Goal: Task Accomplishment & Management: Use online tool/utility

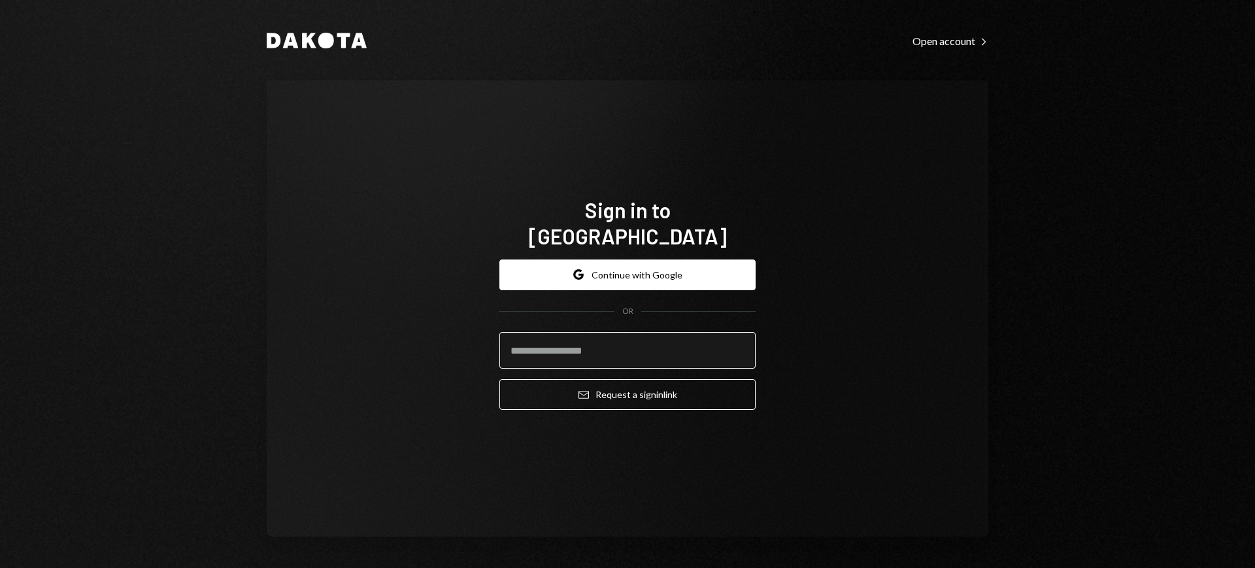
click at [672, 332] on input "email" at bounding box center [627, 350] width 256 height 37
click at [0, 567] on com-1password-button at bounding box center [0, 568] width 0 height 0
type input "**********"
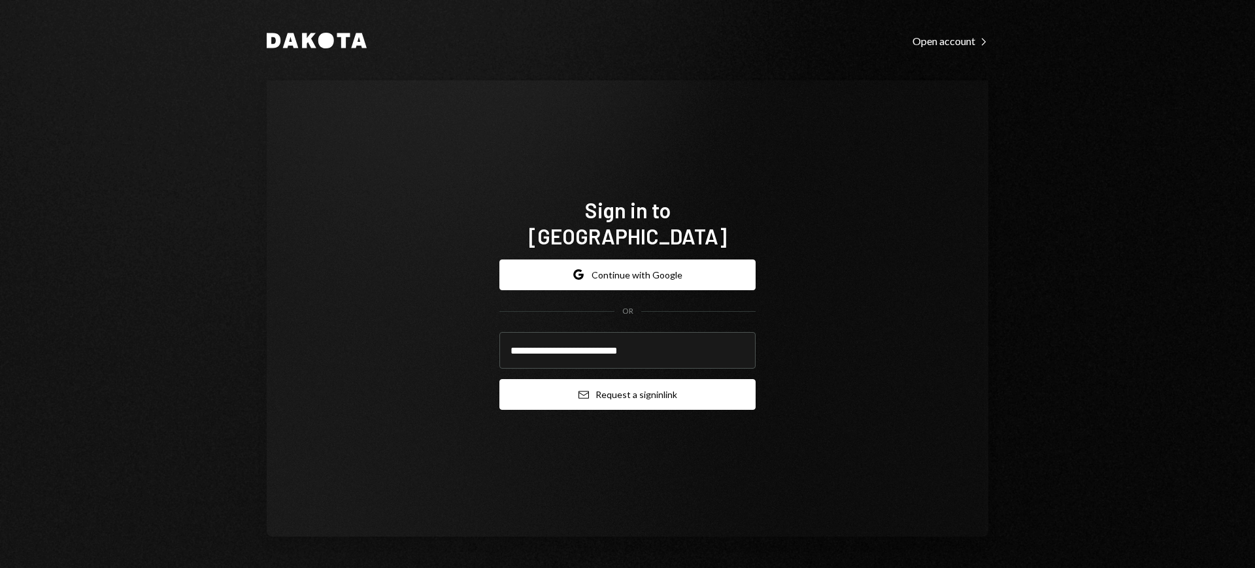
click at [656, 379] on button "Email Request a sign in link" at bounding box center [627, 394] width 256 height 31
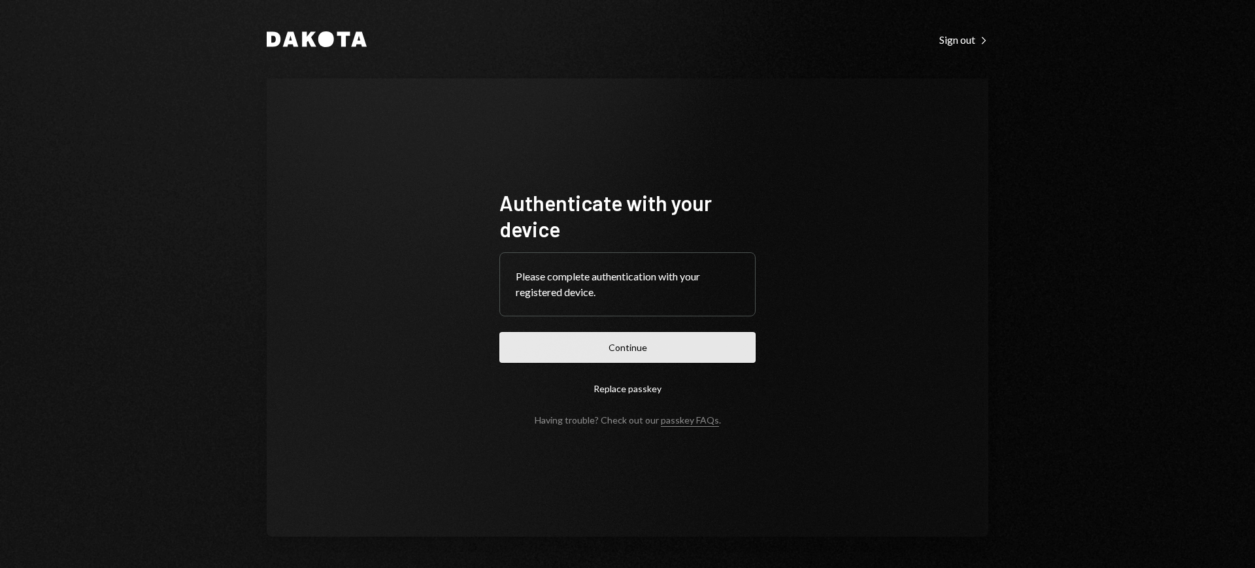
click at [650, 341] on button "Continue" at bounding box center [627, 347] width 256 height 31
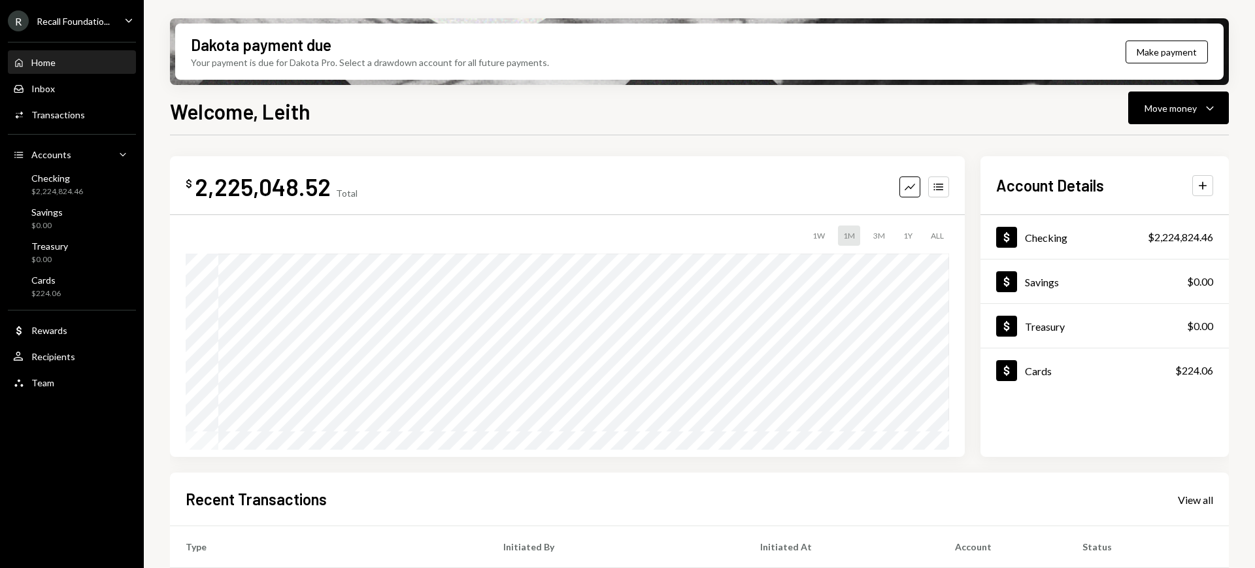
click at [93, 30] on div "R Recall Foundatio..." at bounding box center [59, 20] width 102 height 21
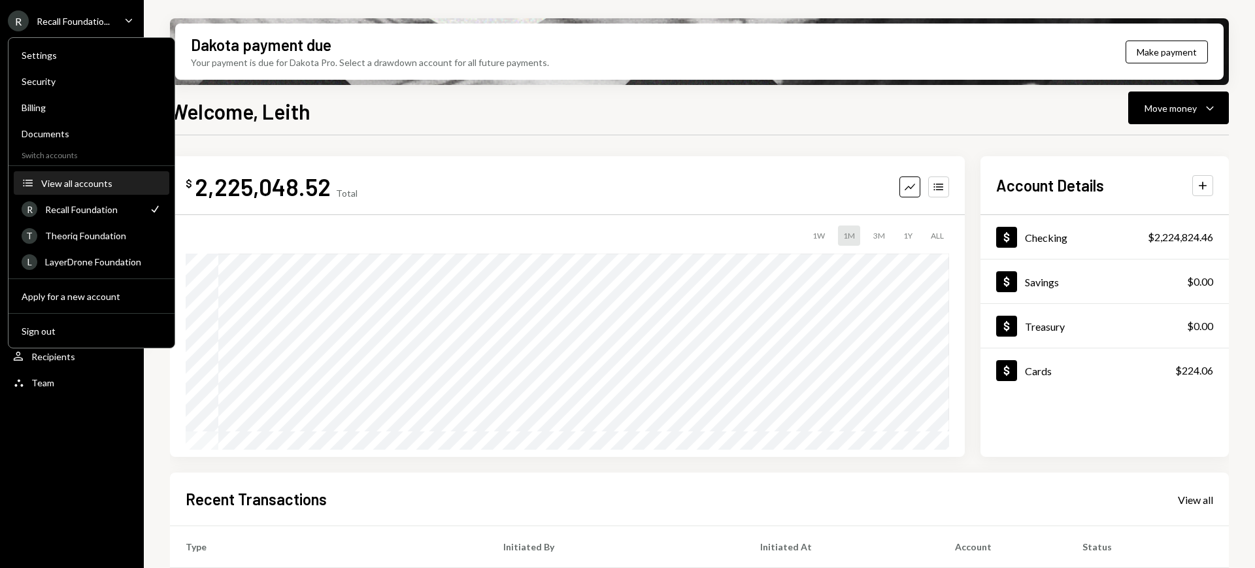
click at [107, 188] on div "View all accounts" at bounding box center [101, 183] width 120 height 11
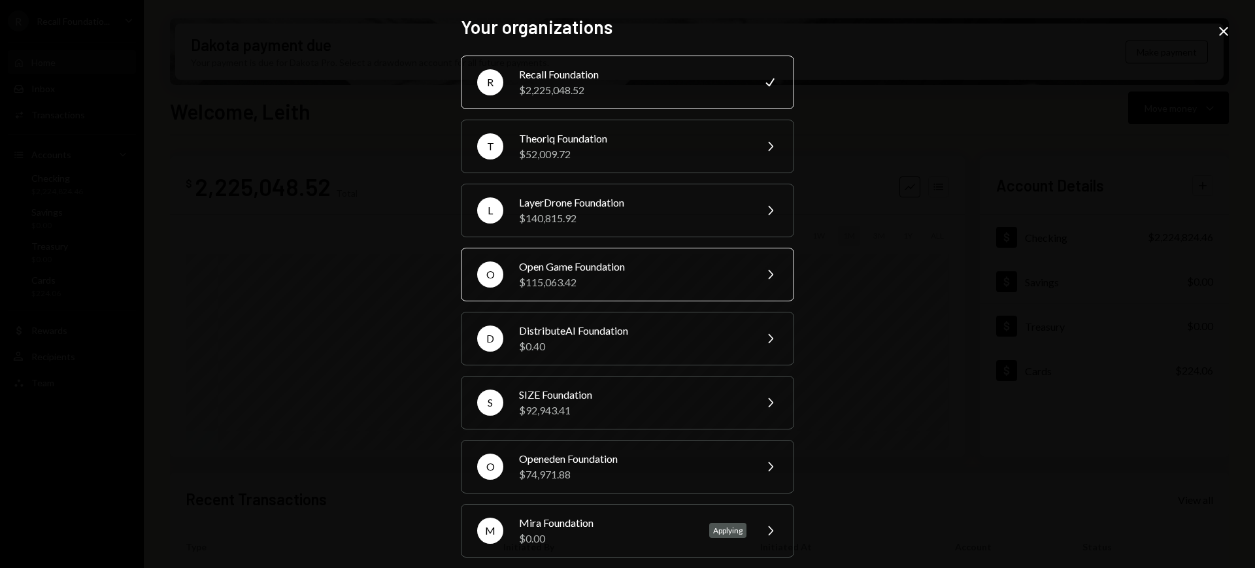
click at [610, 282] on div "$115,063.42" at bounding box center [632, 283] width 227 height 16
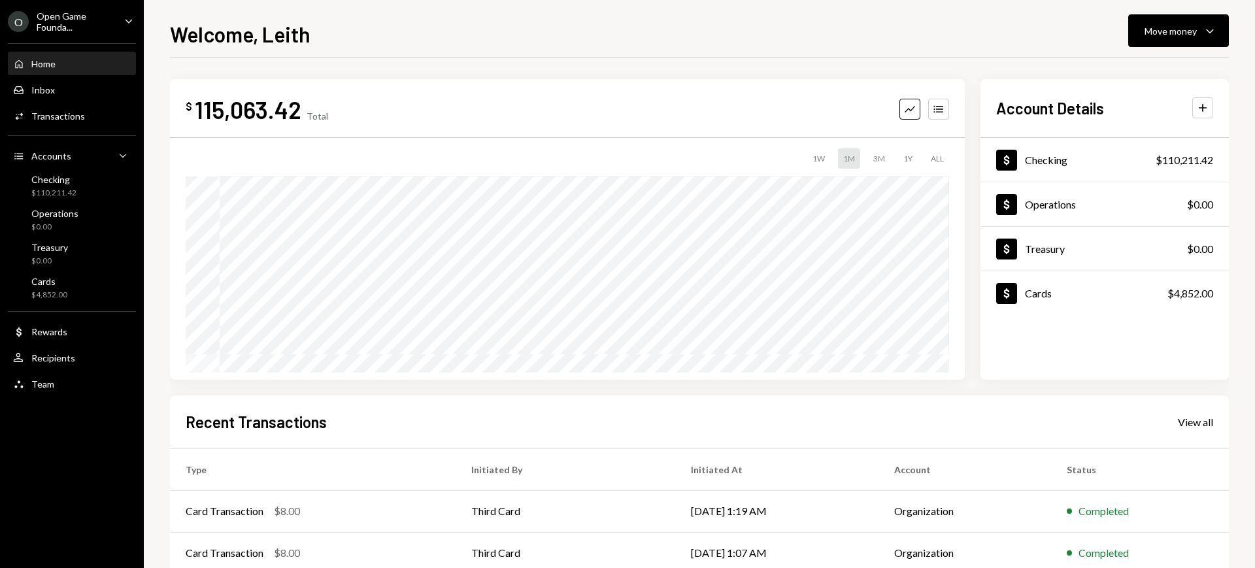
click at [87, 101] on div "Home Home Inbox Inbox Activities Transactions Accounts Accounts Caret Down Chec…" at bounding box center [72, 216] width 144 height 363
click at [84, 111] on div "Activities Transactions" at bounding box center [72, 116] width 118 height 12
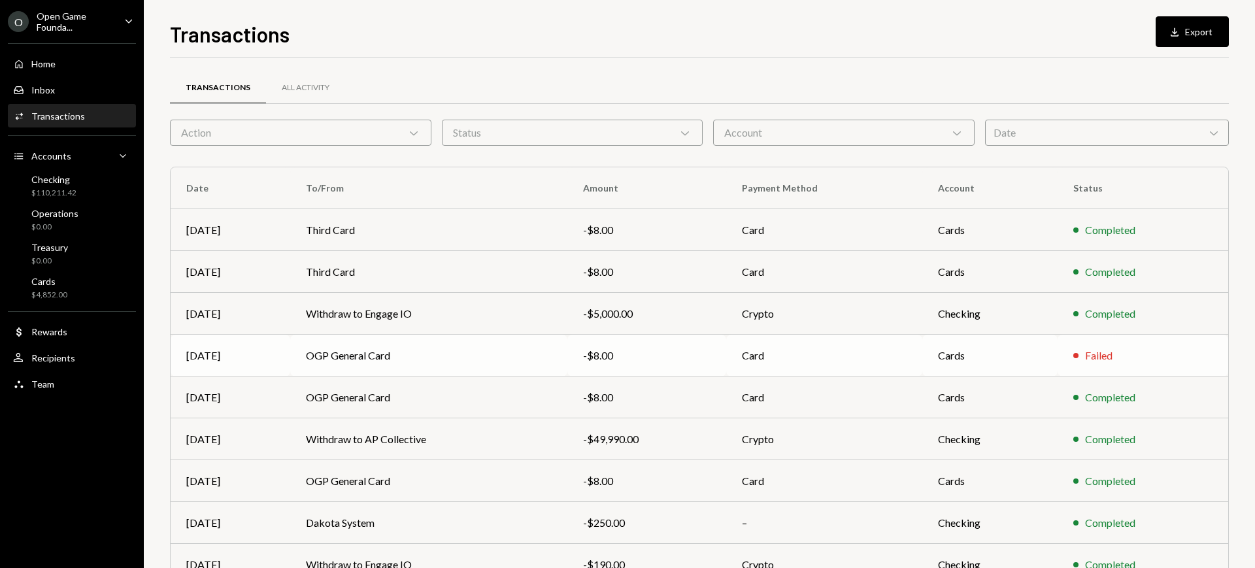
scroll to position [114, 0]
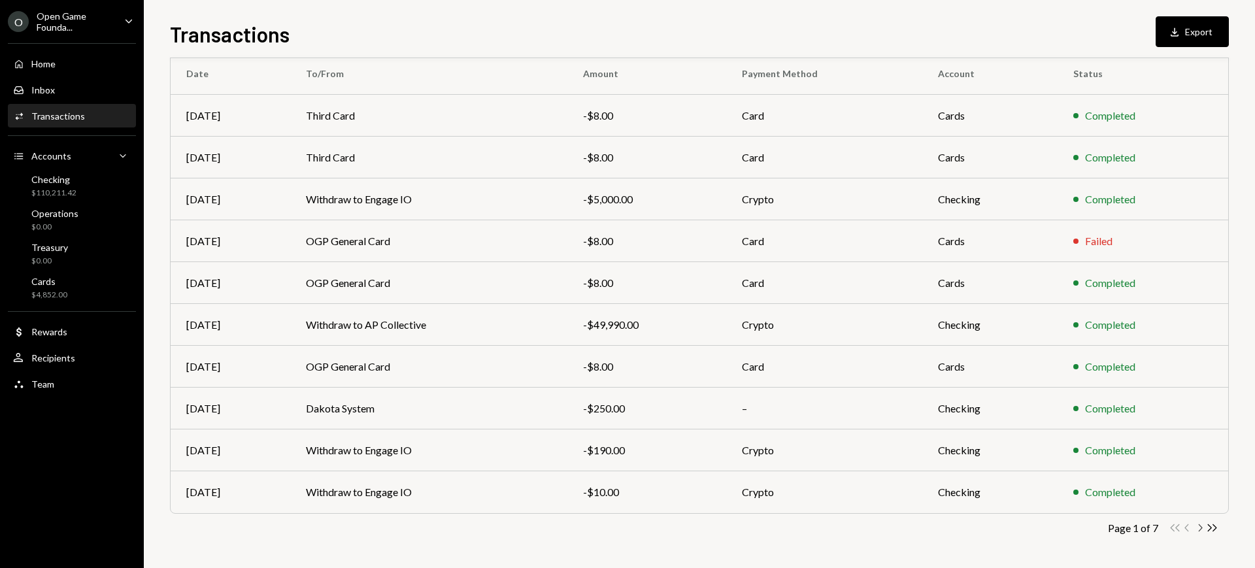
click at [1202, 529] on icon "Chevron Right" at bounding box center [1200, 528] width 12 height 12
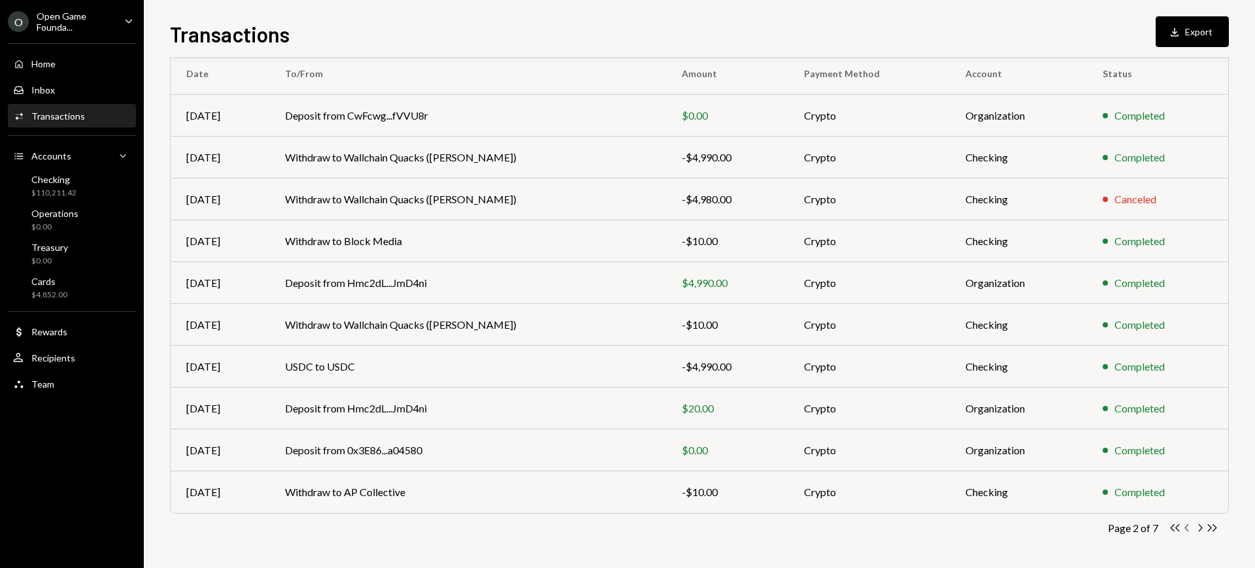
click at [1186, 529] on icon "Chevron Left" at bounding box center [1187, 528] width 12 height 12
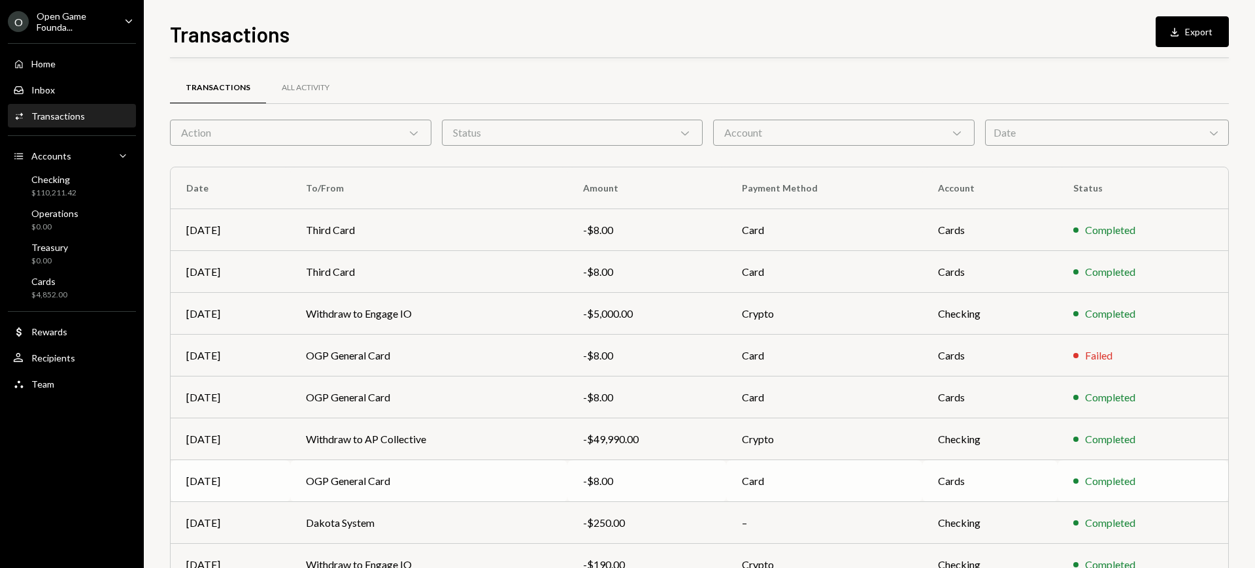
scroll to position [1, 0]
click at [87, 172] on div "Checking $110,211.42" at bounding box center [72, 186] width 118 height 30
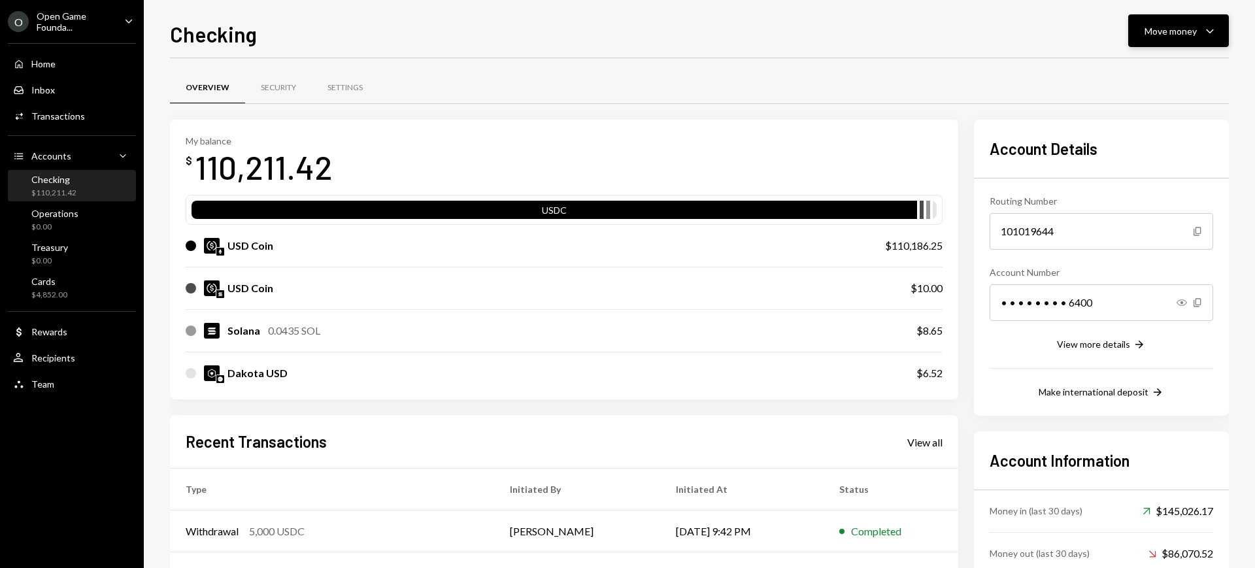
click at [1175, 36] on div "Move money" at bounding box center [1171, 31] width 52 height 14
click at [1151, 72] on div "Send" at bounding box center [1167, 70] width 95 height 14
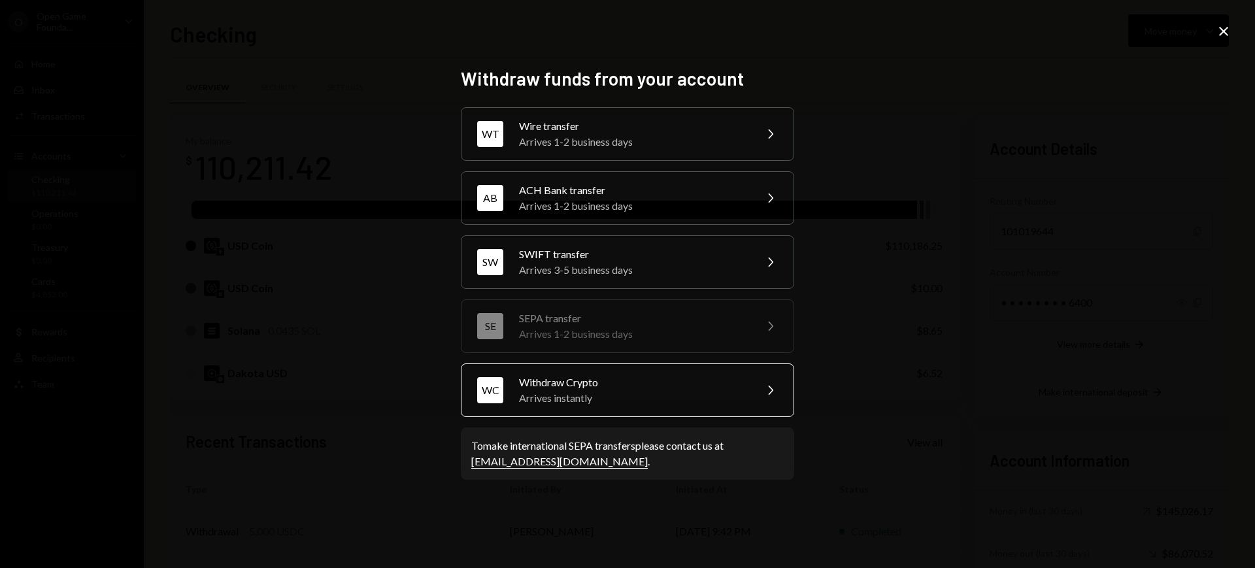
click at [692, 401] on div "Arrives instantly" at bounding box center [632, 398] width 227 height 16
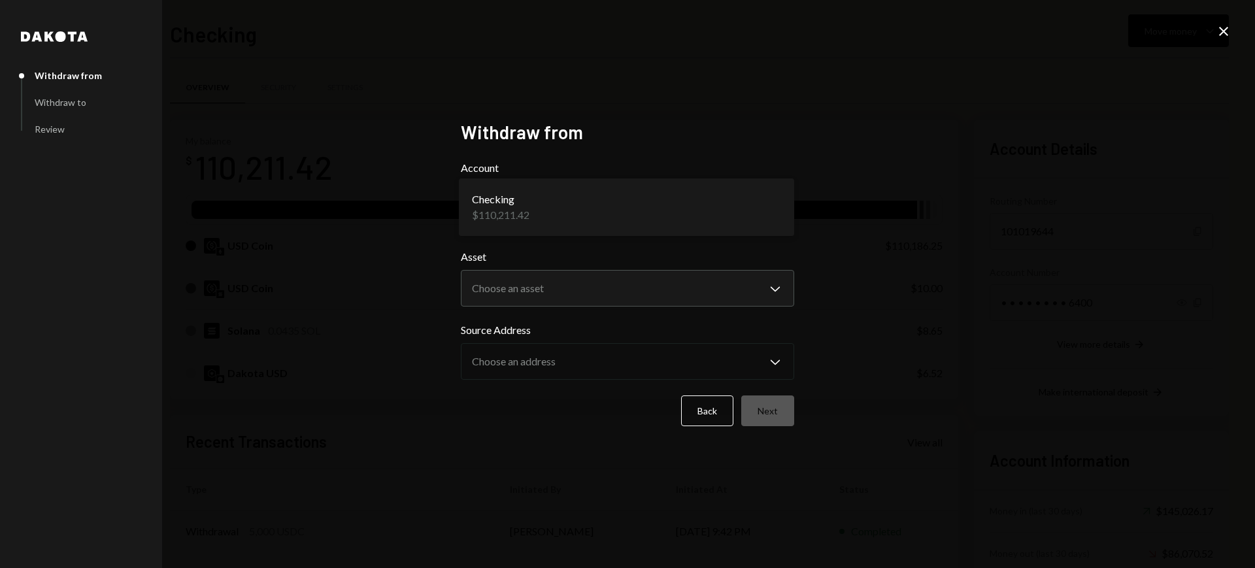
click at [684, 207] on body "O Open Game Founda... Caret Down Home Home Inbox Inbox Activities Transactions …" at bounding box center [627, 284] width 1255 height 568
click at [674, 277] on body "O Open Game Founda... Caret Down Home Home Inbox Inbox Activities Transactions …" at bounding box center [627, 284] width 1255 height 568
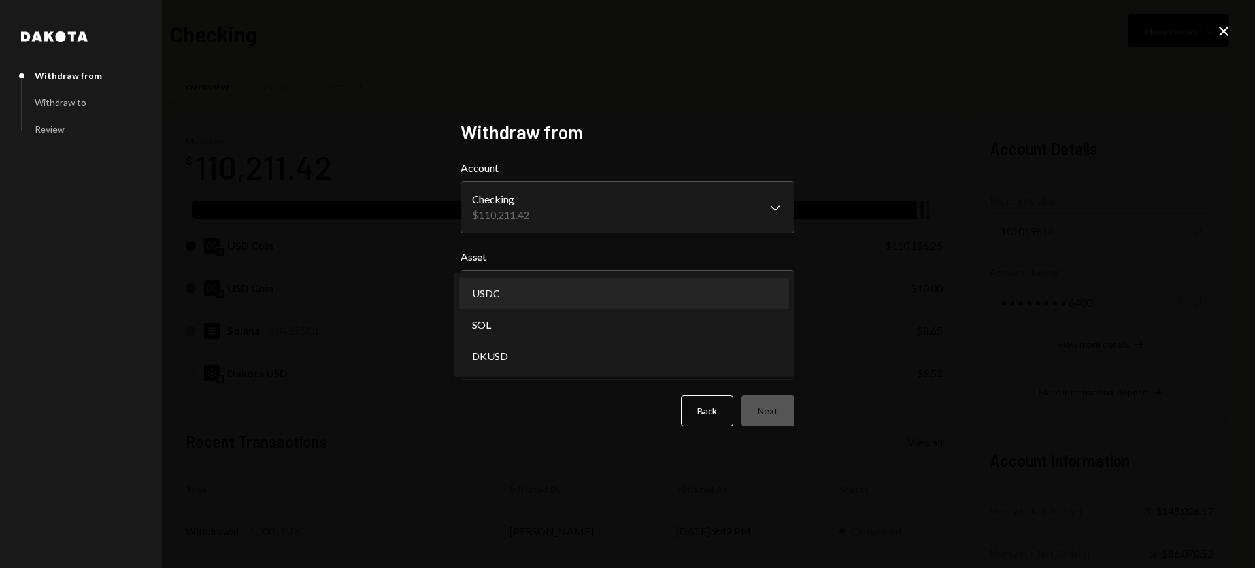
select select "****"
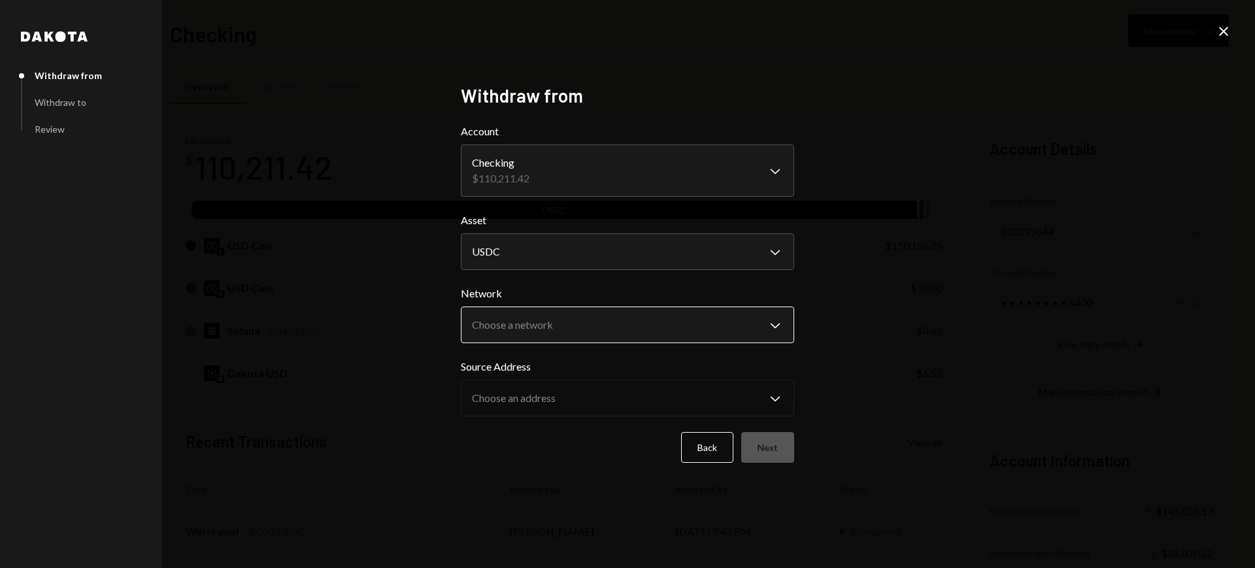
click at [682, 325] on body "O Open Game Founda... Caret Down Home Home Inbox Inbox Activities Transactions …" at bounding box center [627, 284] width 1255 height 568
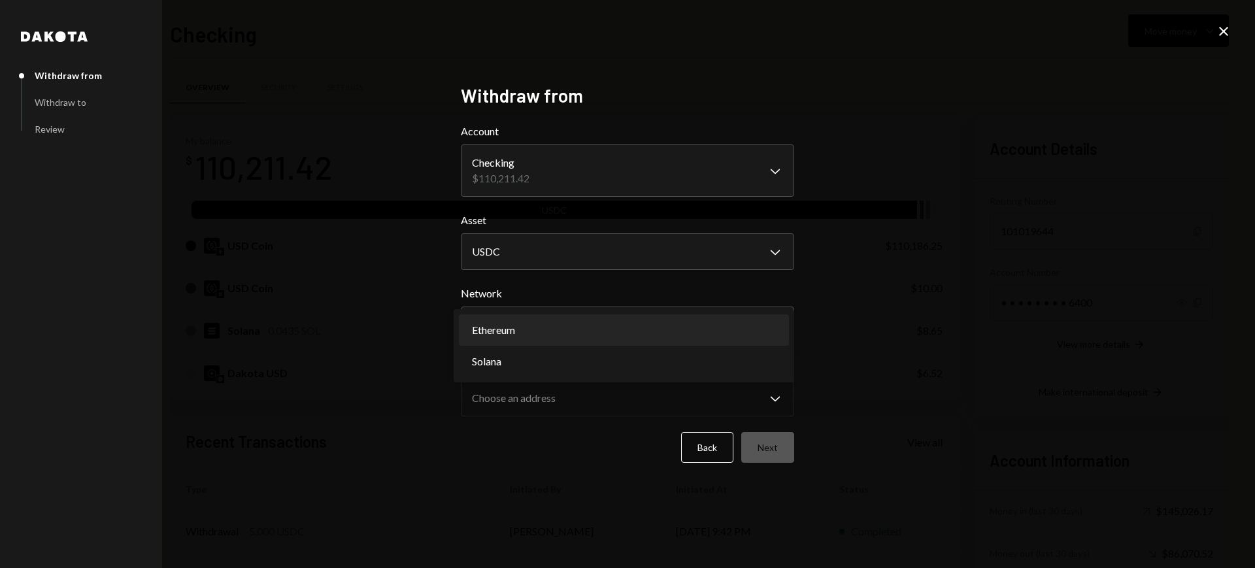
select select "**********"
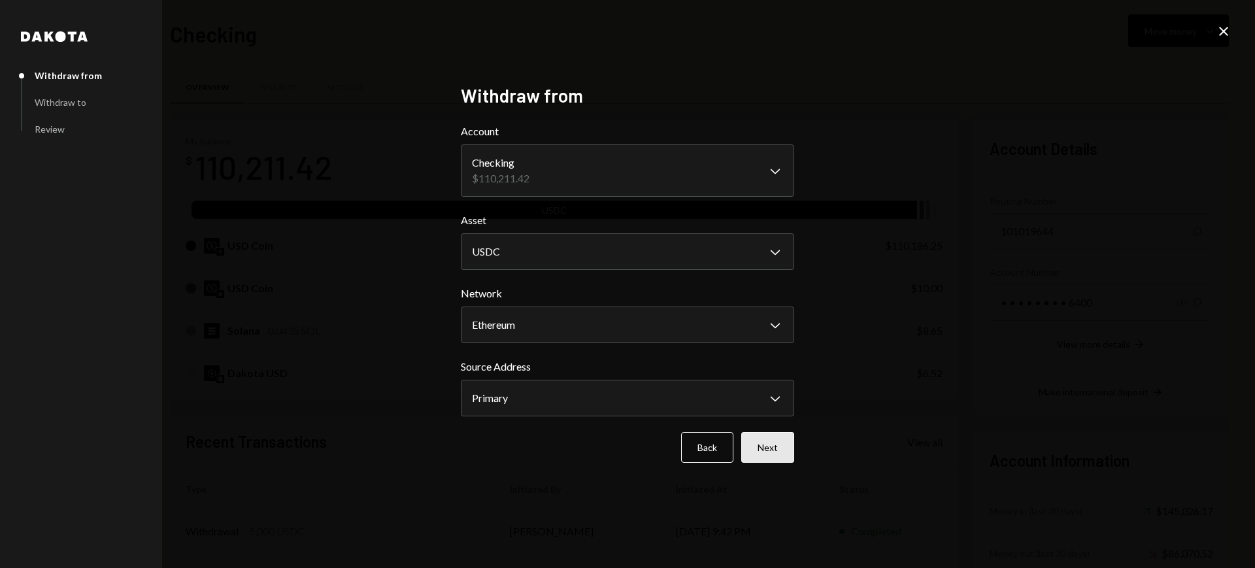
click at [771, 432] on button "Next" at bounding box center [767, 447] width 53 height 31
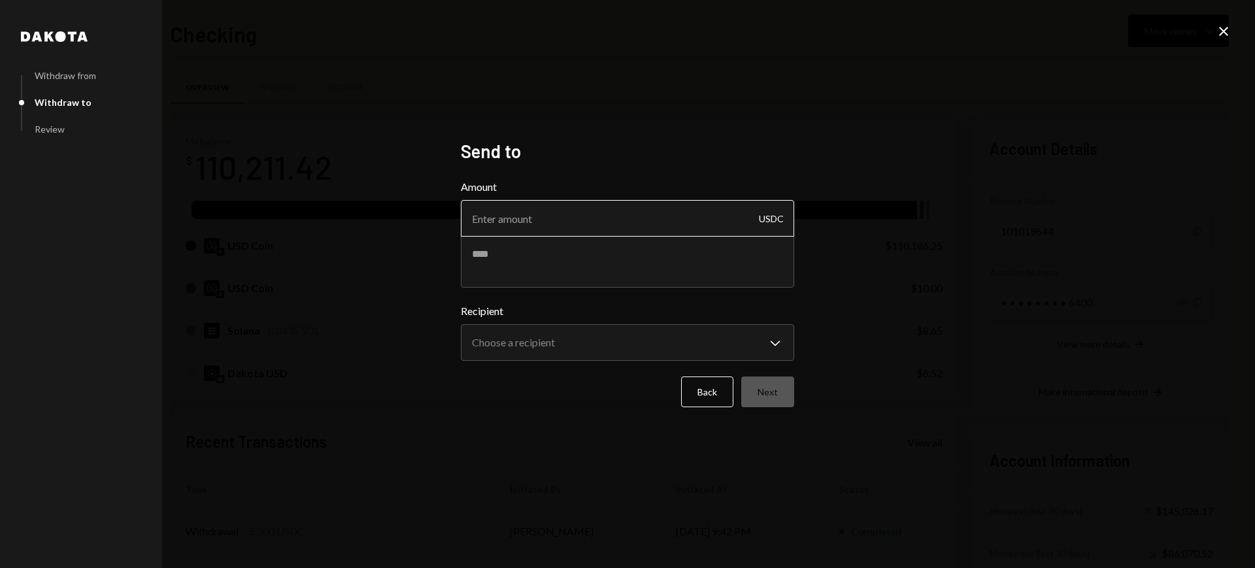
click at [677, 216] on input "Amount" at bounding box center [627, 218] width 333 height 37
type input "9990"
type textarea "**********"
click at [654, 350] on body "O Open Game Founda... Caret Down Home Home Inbox Inbox Activities Transactions …" at bounding box center [627, 284] width 1255 height 568
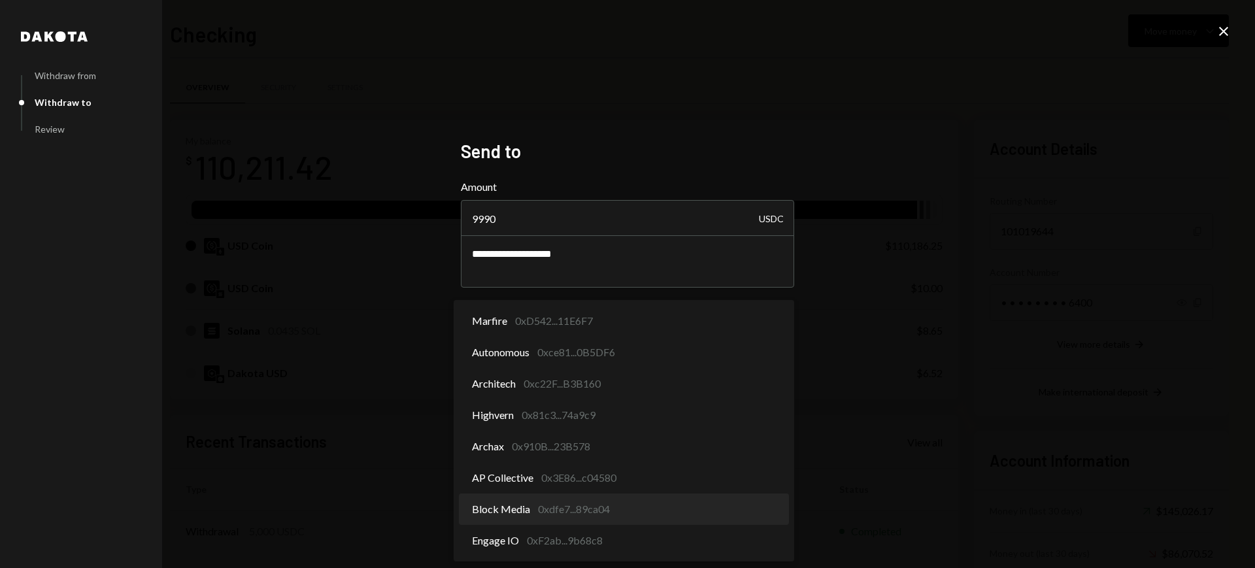
select select "**********"
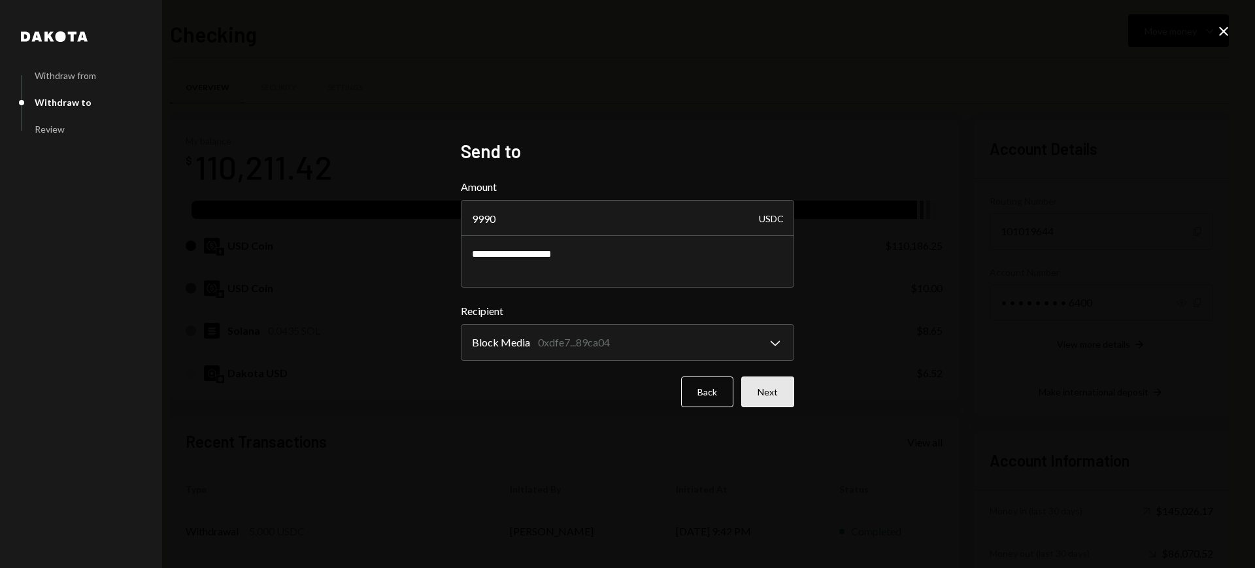
click at [782, 395] on button "Next" at bounding box center [767, 392] width 53 height 31
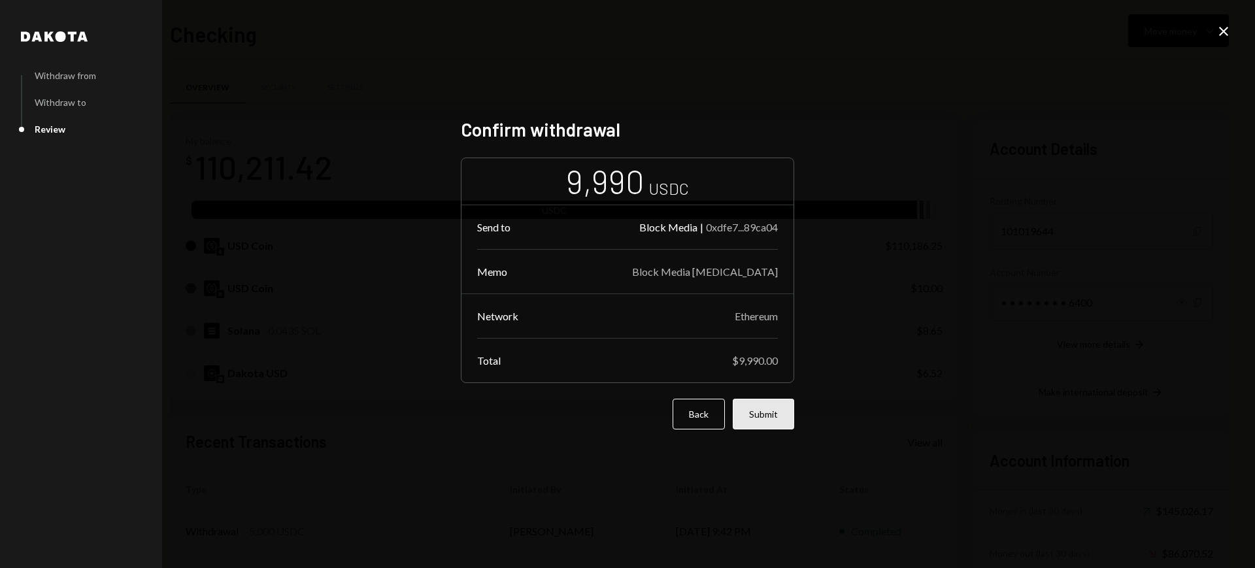
click at [773, 420] on button "Submit" at bounding box center [763, 414] width 61 height 31
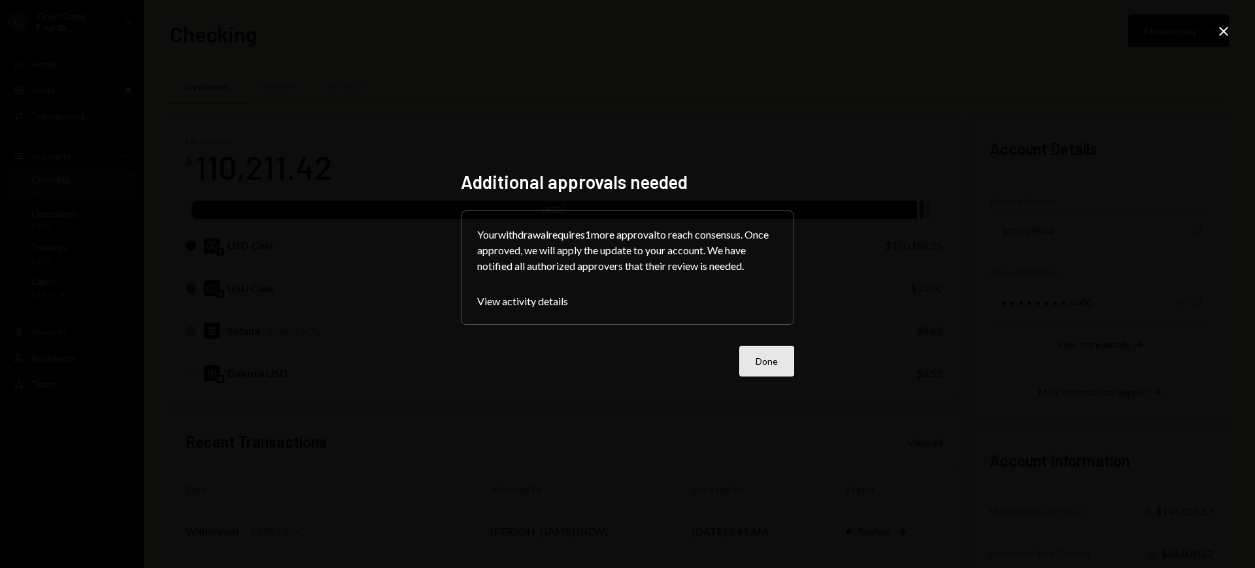
click at [771, 369] on button "Done" at bounding box center [766, 361] width 55 height 31
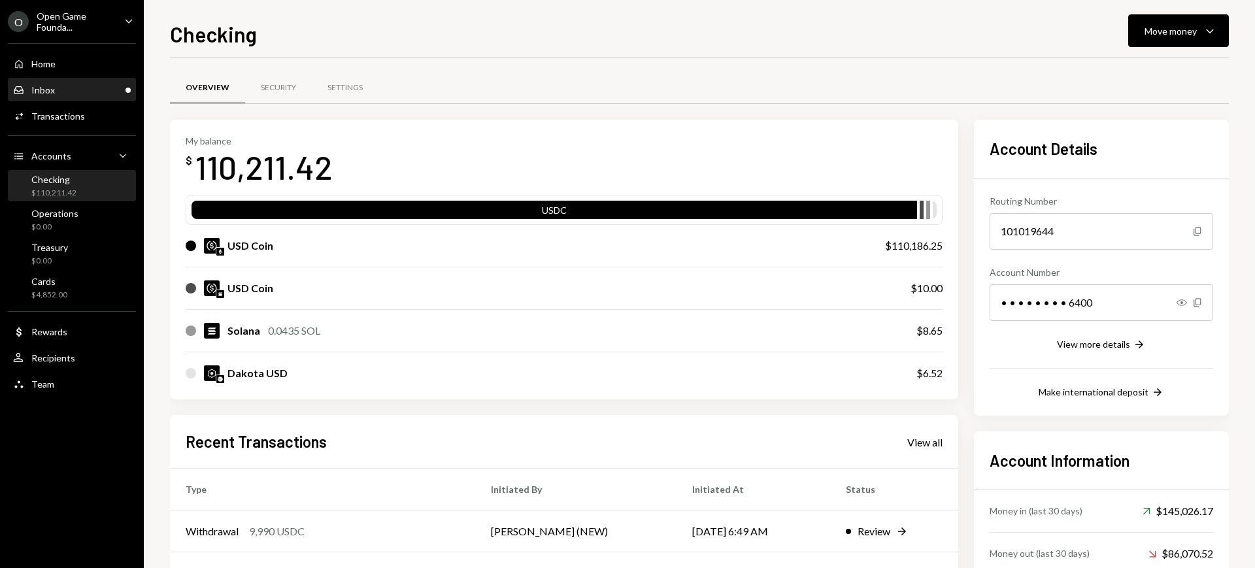
click at [38, 90] on div "Inbox" at bounding box center [43, 89] width 24 height 11
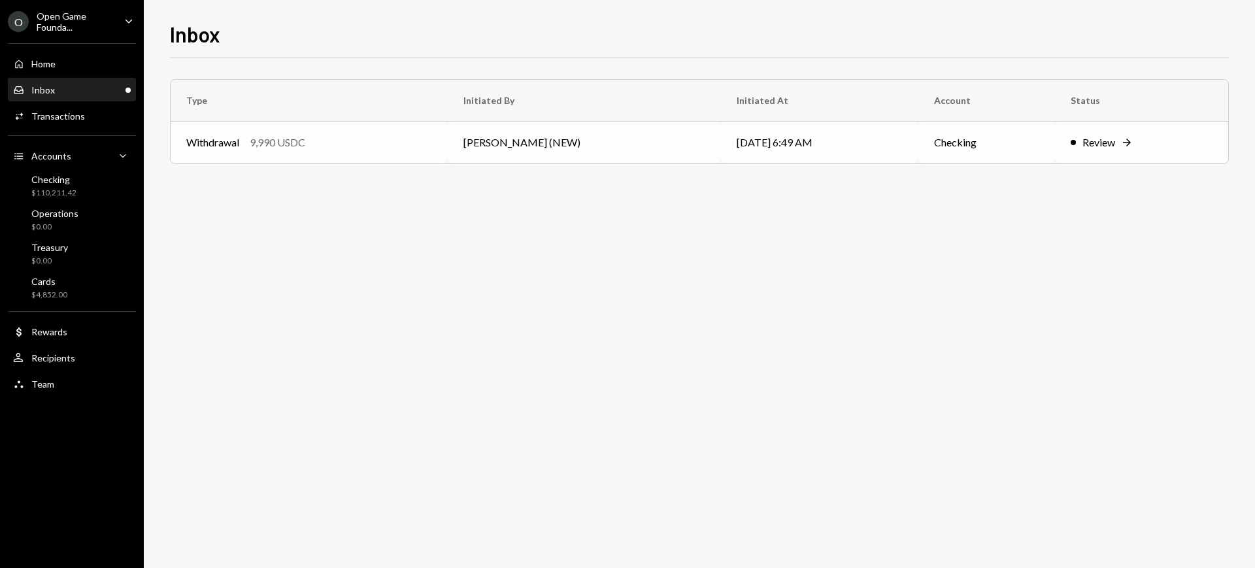
click at [683, 154] on td "[PERSON_NAME] (NEW)" at bounding box center [584, 143] width 273 height 42
